Goal: Navigation & Orientation: Find specific page/section

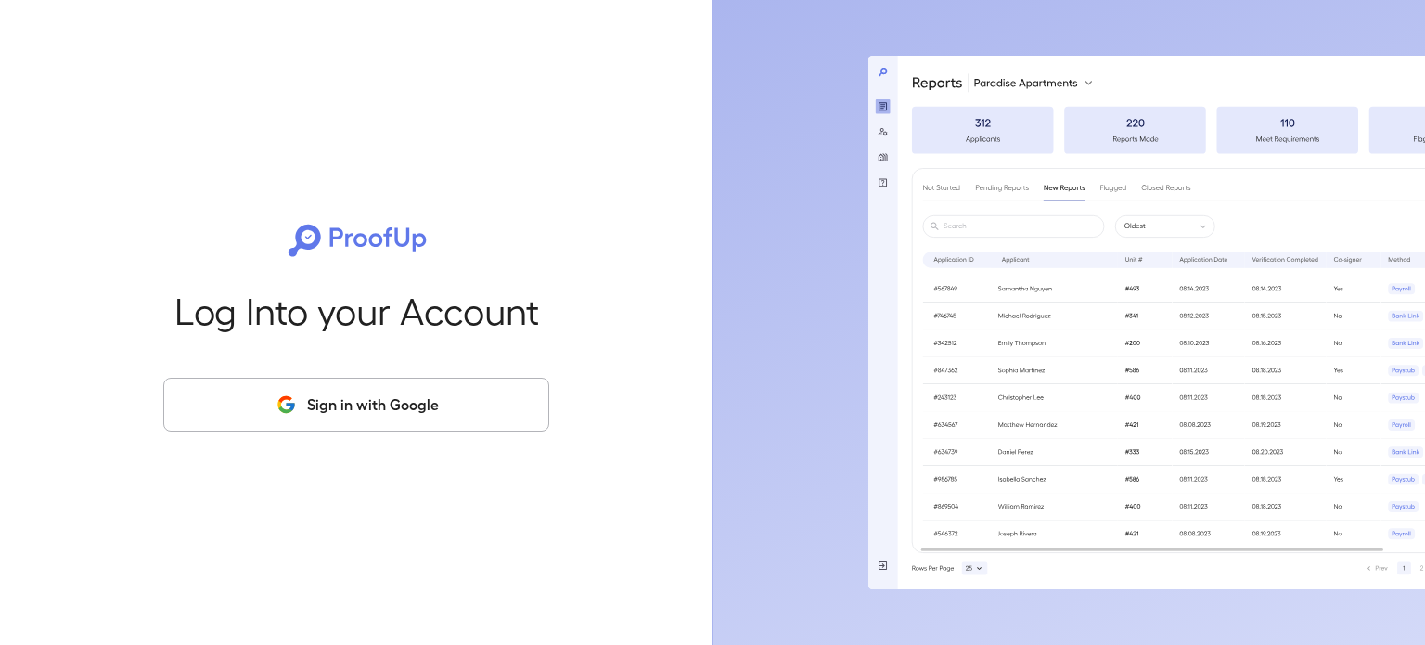
click at [441, 57] on div "Log Into your Account Sign in with Google" at bounding box center [356, 322] width 653 height 645
click at [405, 391] on button "Sign in with Google" at bounding box center [356, 405] width 386 height 54
click at [370, 410] on button "Sign in with Google" at bounding box center [356, 405] width 386 height 54
click at [329, 409] on button "Sign in with Google" at bounding box center [356, 405] width 386 height 54
click at [478, 423] on button "Sign in with Google" at bounding box center [356, 405] width 386 height 54
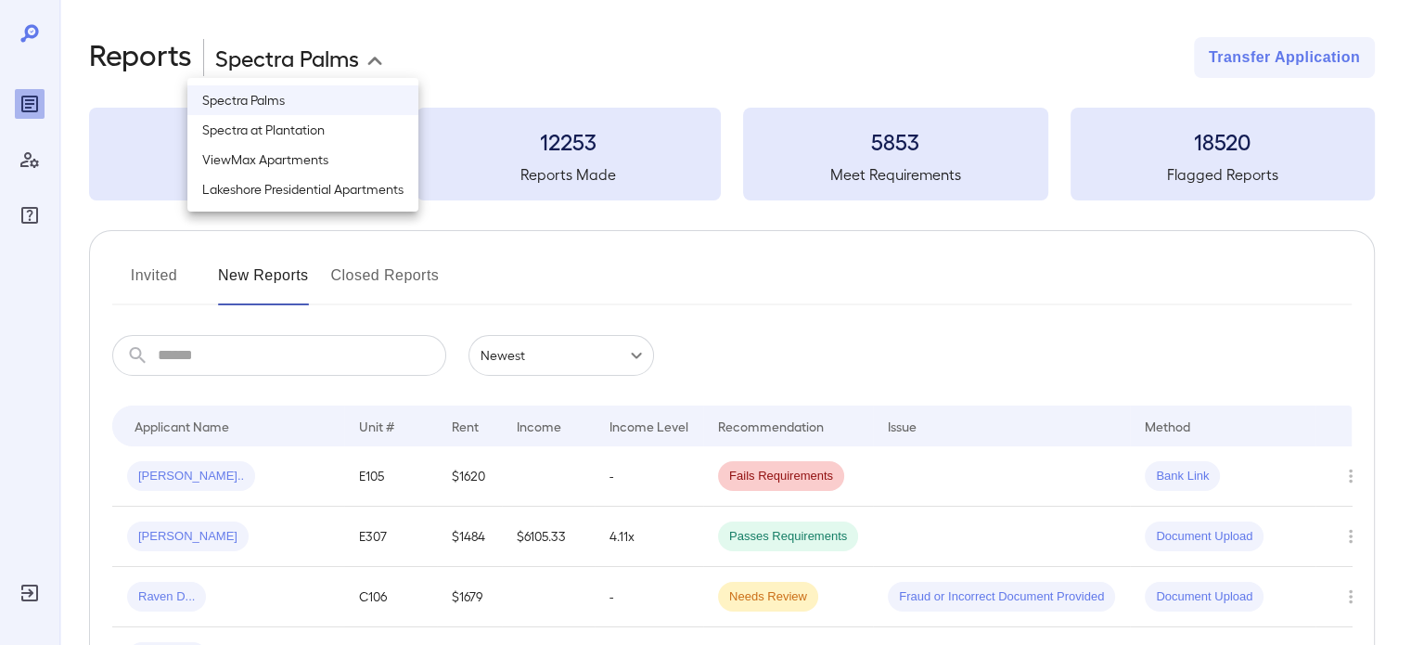
click at [338, 65] on body "**********" at bounding box center [705, 322] width 1411 height 645
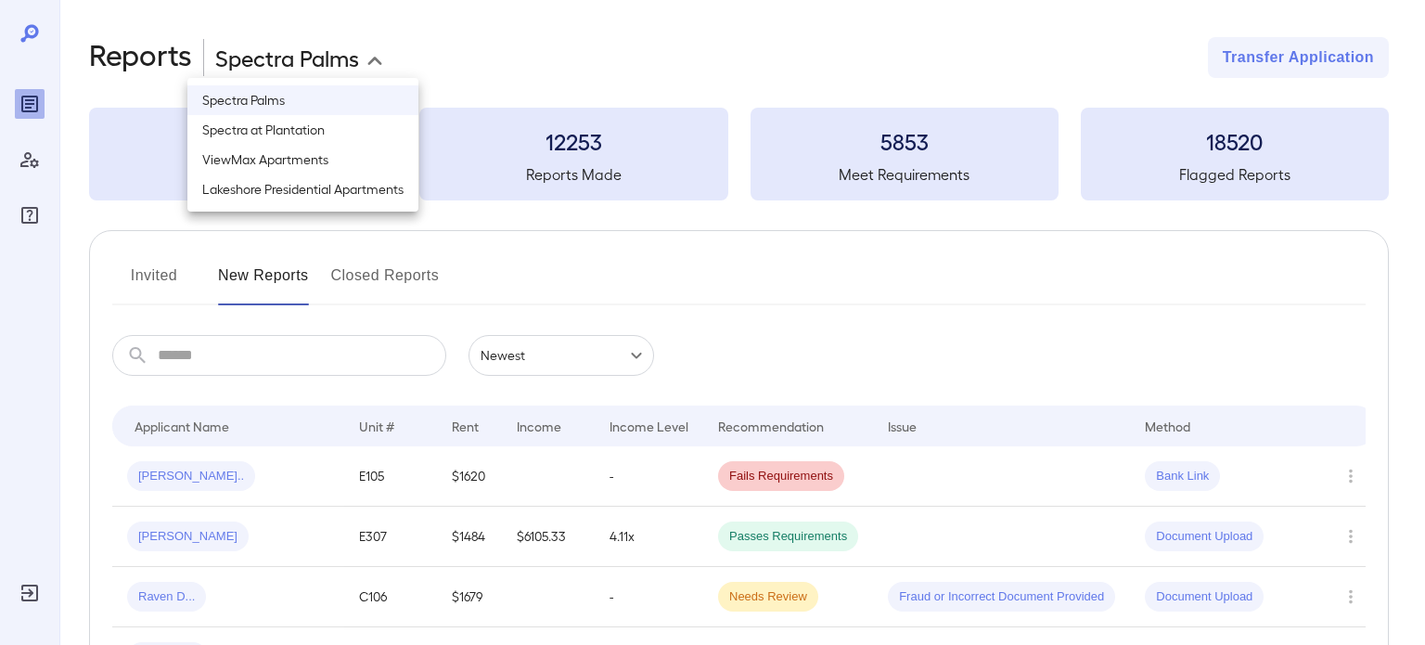
click at [599, 98] on div at bounding box center [712, 322] width 1425 height 645
